Goal: Task Accomplishment & Management: Manage account settings

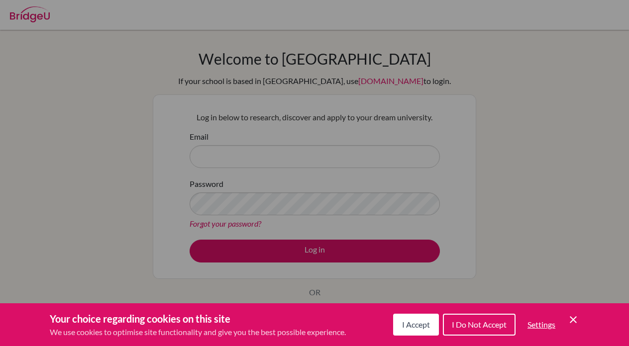
click at [417, 324] on span "I Accept" at bounding box center [416, 324] width 28 height 9
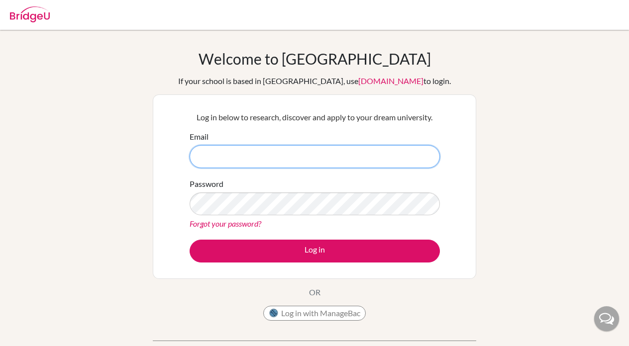
click at [250, 151] on input "Email" at bounding box center [314, 156] width 250 height 23
click at [265, 154] on input "Email" at bounding box center [314, 156] width 250 height 23
click at [223, 163] on input "Email" at bounding box center [314, 156] width 250 height 23
type input "[EMAIL_ADDRESS][PERSON_NAME][DOMAIN_NAME]"
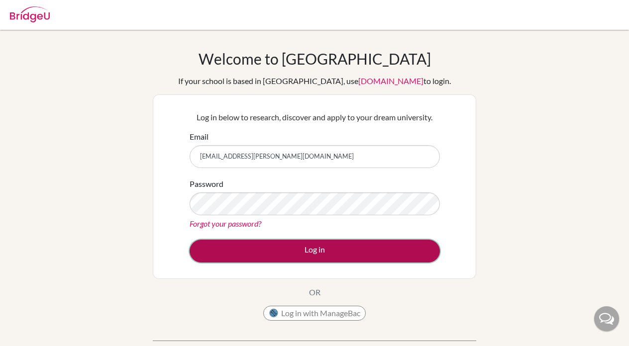
click at [312, 253] on button "Log in" at bounding box center [314, 251] width 250 height 23
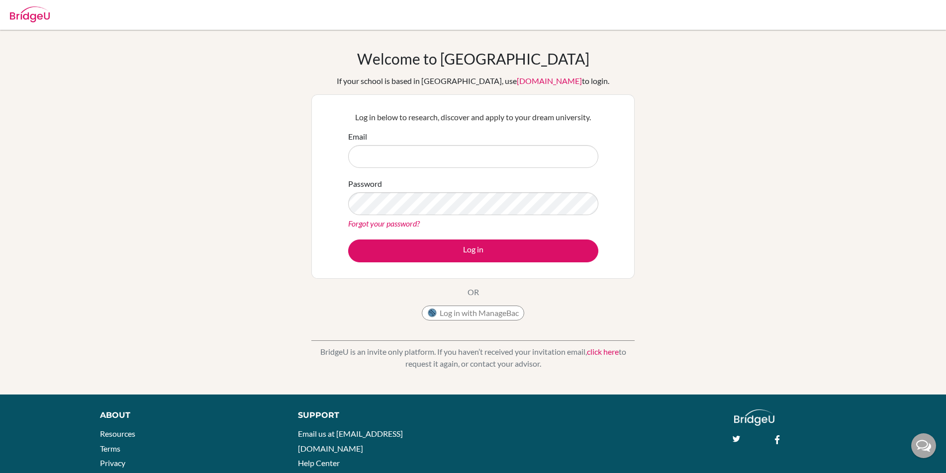
click at [697, 126] on div "Welcome to BridgeU If your school is based in China, use app.bridge-u.com.cn to…" at bounding box center [473, 212] width 946 height 325
click at [479, 160] on input "Email" at bounding box center [473, 156] width 250 height 23
type input "[EMAIL_ADDRESS][PERSON_NAME][DOMAIN_NAME]"
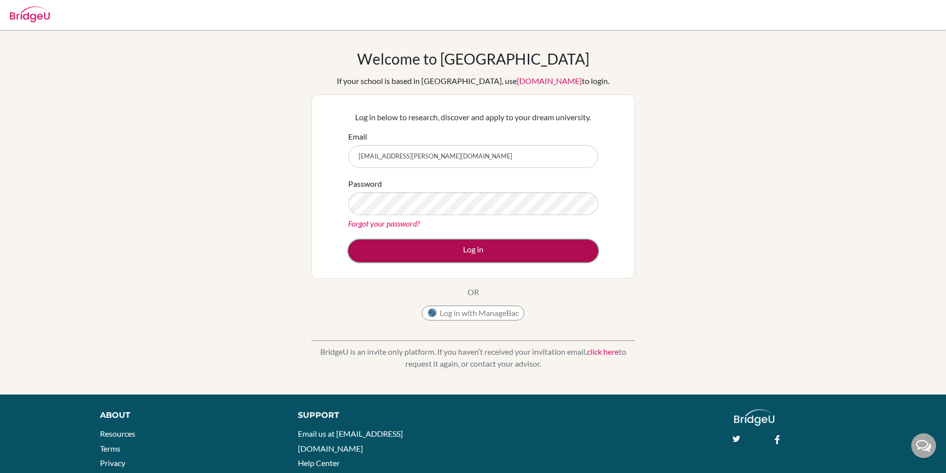
click at [482, 261] on button "Log in" at bounding box center [473, 251] width 250 height 23
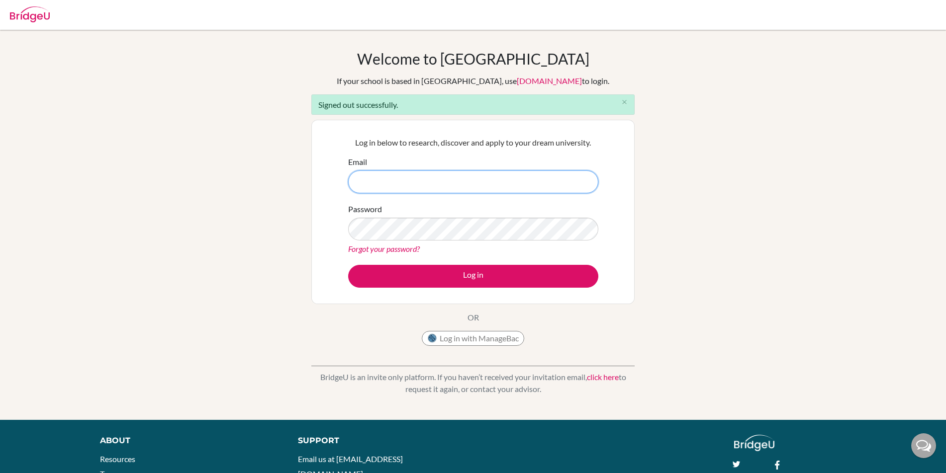
click at [451, 185] on input "Email" at bounding box center [473, 182] width 250 height 23
click at [687, 140] on div "Welcome to [GEOGRAPHIC_DATA] If your school is based in [GEOGRAPHIC_DATA], use …" at bounding box center [473, 225] width 946 height 351
